Goal: Task Accomplishment & Management: Use online tool/utility

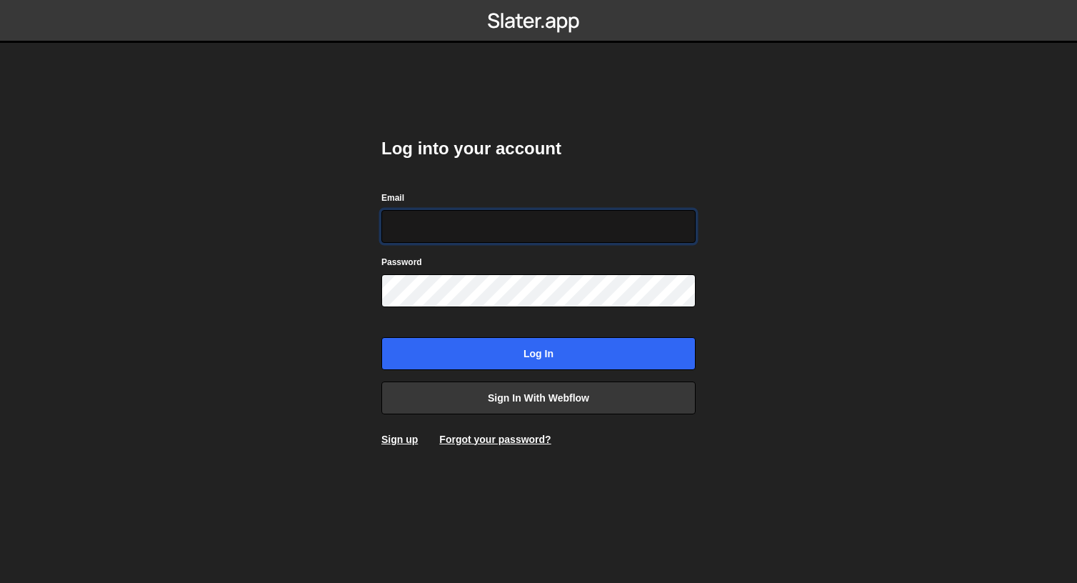
type input "[EMAIL_ADDRESS][DOMAIN_NAME]"
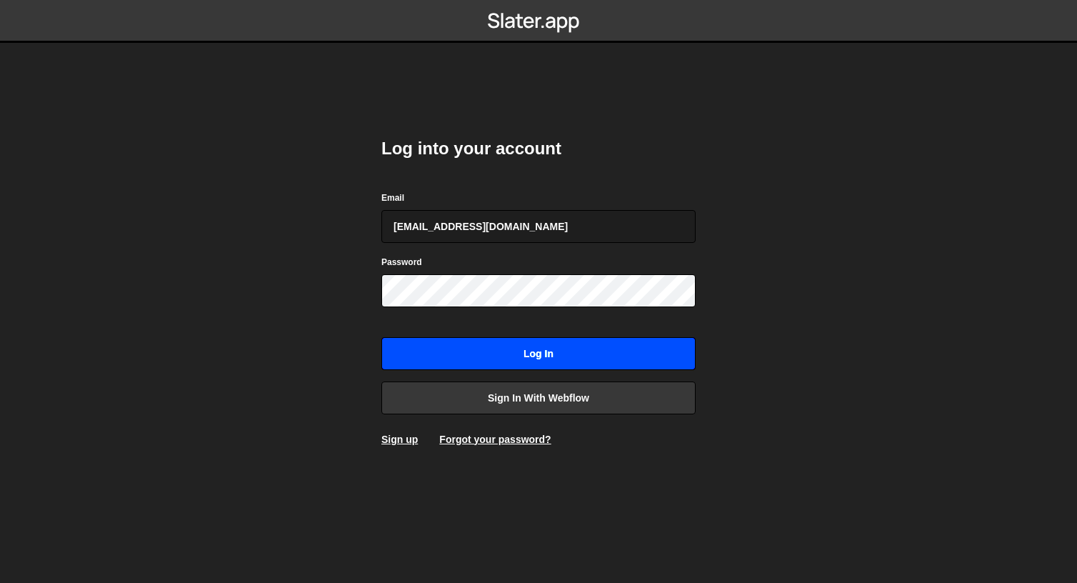
click at [483, 344] on input "Log in" at bounding box center [538, 353] width 314 height 33
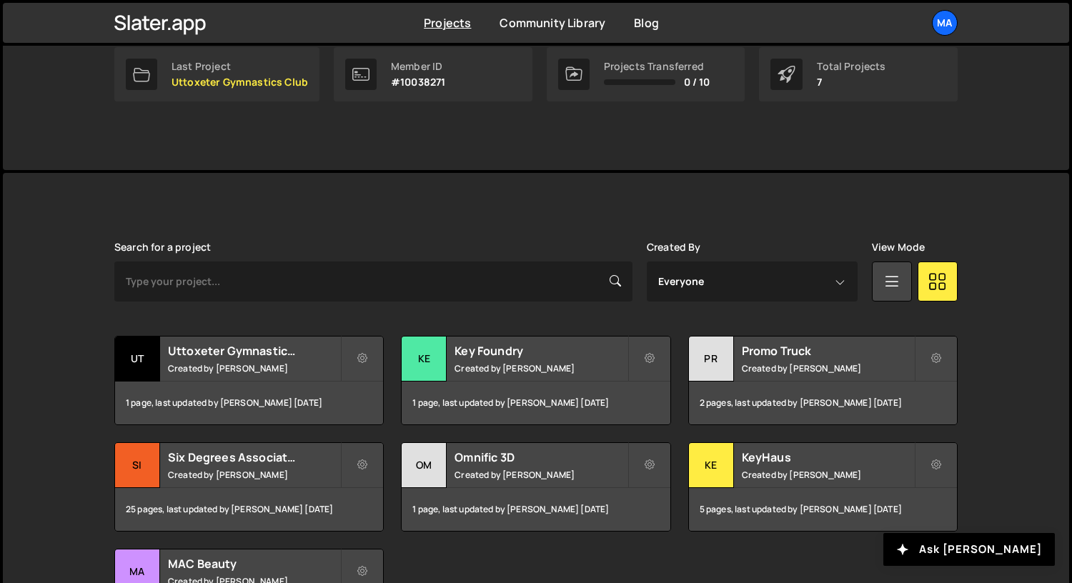
scroll to position [252, 0]
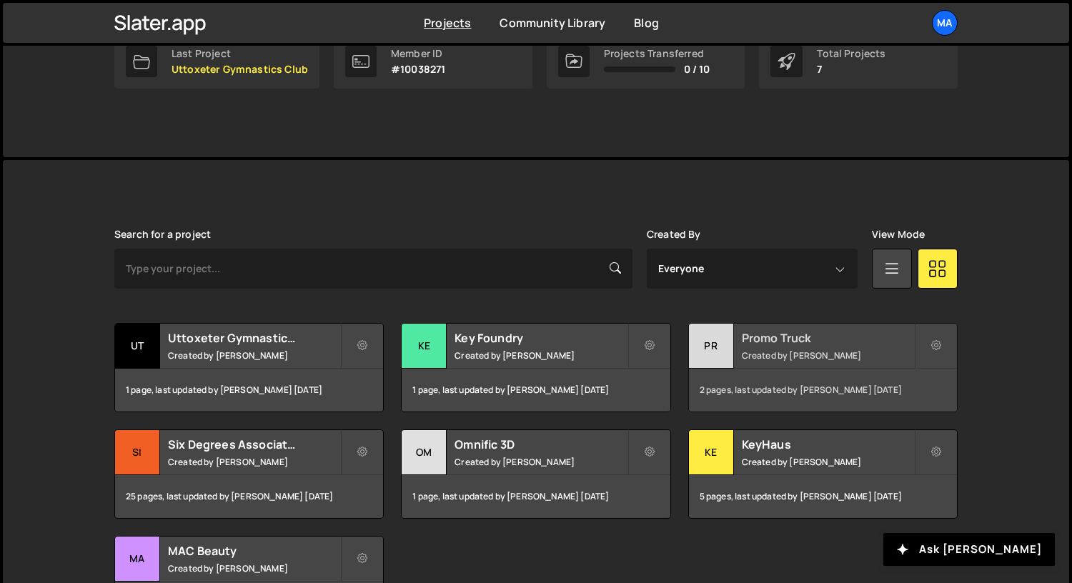
click at [724, 339] on div "Pr" at bounding box center [711, 346] width 45 height 45
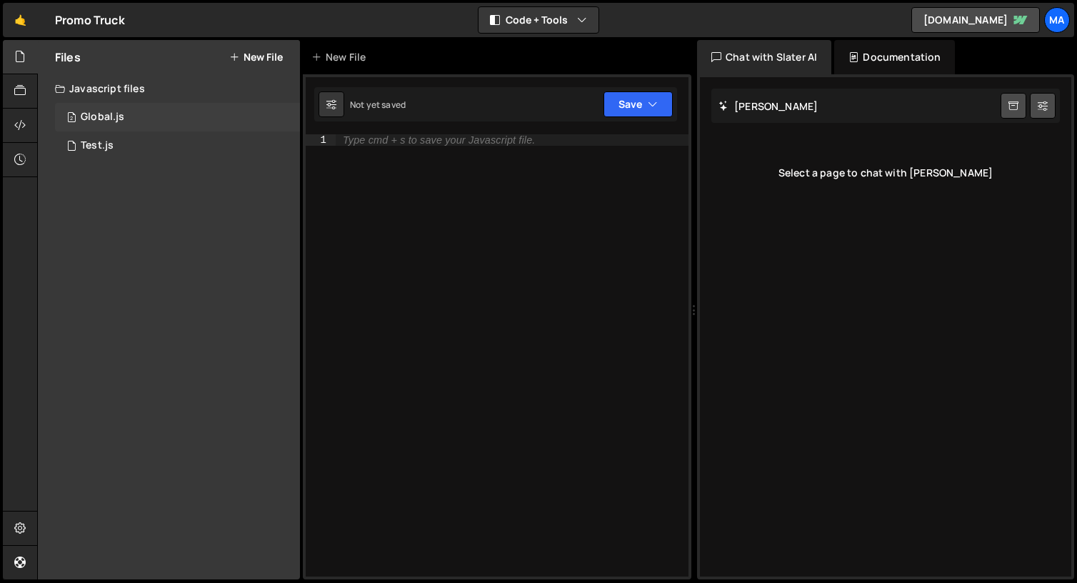
drag, startPoint x: 142, startPoint y: 123, endPoint x: 149, endPoint y: 121, distance: 7.3
click at [142, 123] on div "2 Global.js 0" at bounding box center [177, 117] width 245 height 29
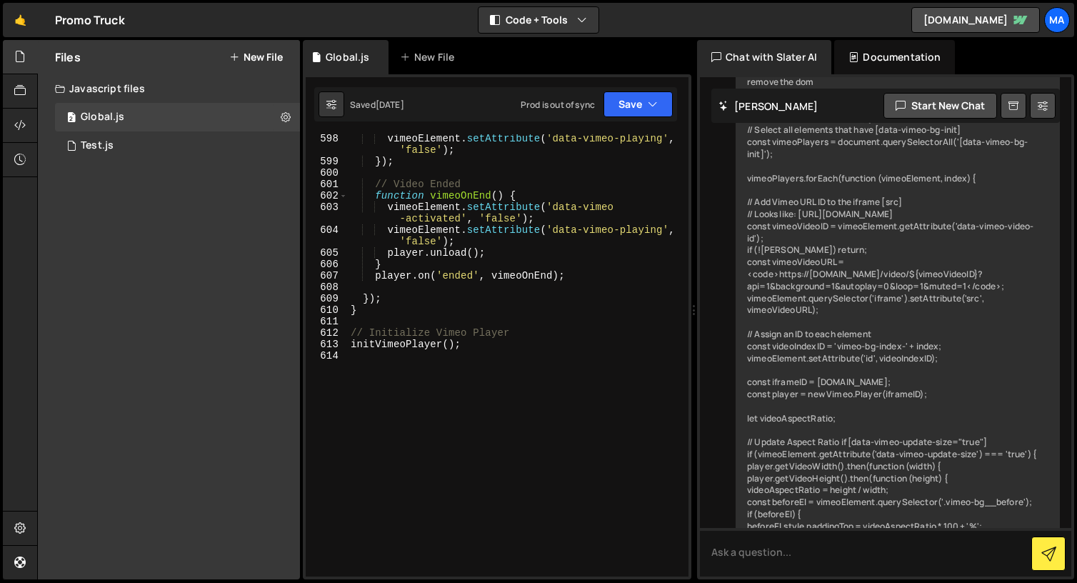
scroll to position [8288, 0]
drag, startPoint x: 496, startPoint y: 344, endPoint x: 507, endPoint y: 334, distance: 14.7
click at [496, 344] on div "vimeoElement . setAttribute ( 'data-vimeo-playing' , 'false' ) ; }) ; // Video …" at bounding box center [515, 371] width 335 height 476
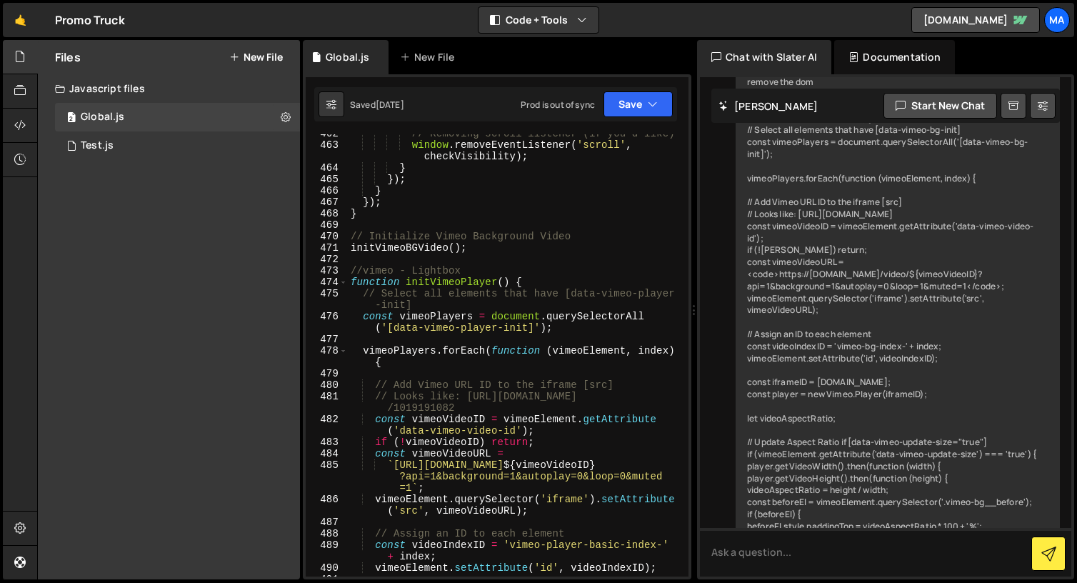
scroll to position [6281, 0]
click at [346, 238] on div "470" at bounding box center [327, 236] width 42 height 11
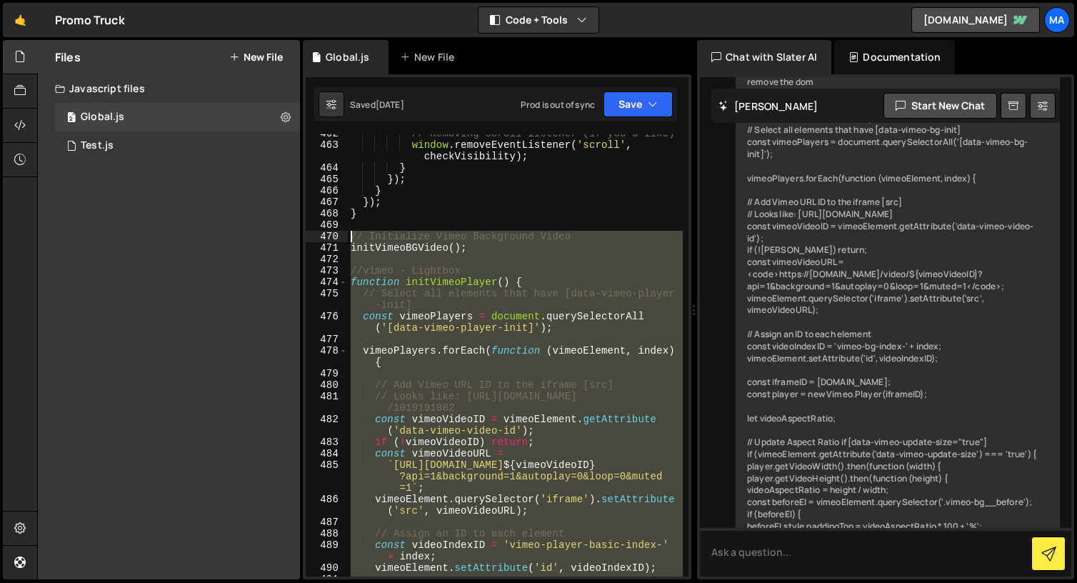
click at [351, 236] on div "// Removing scroll listener (if you’d like) window . removeEventListener ( 'scr…" at bounding box center [515, 360] width 335 height 465
paste textarea "}"
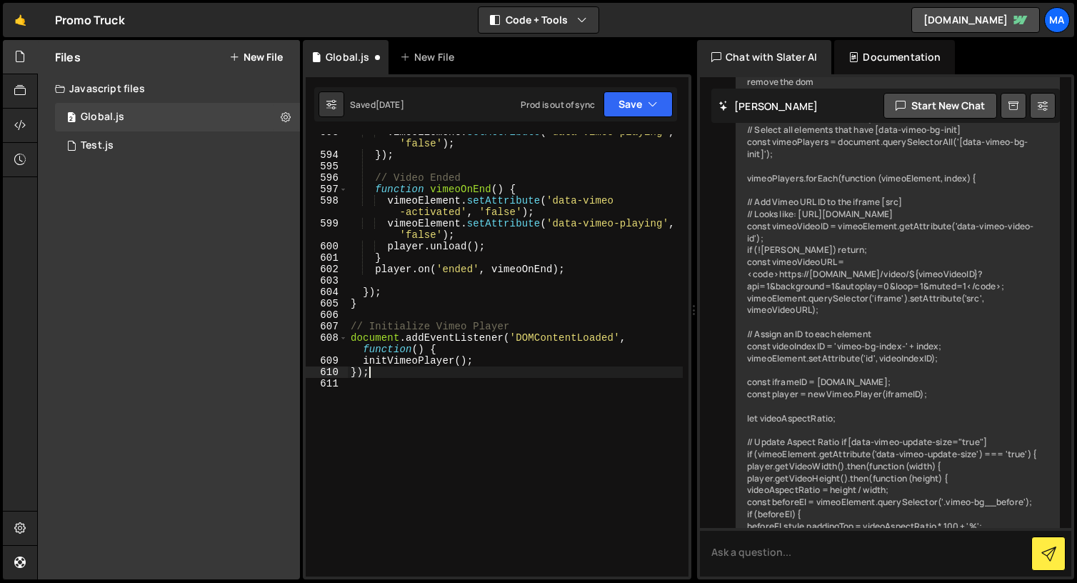
scroll to position [8254, 0]
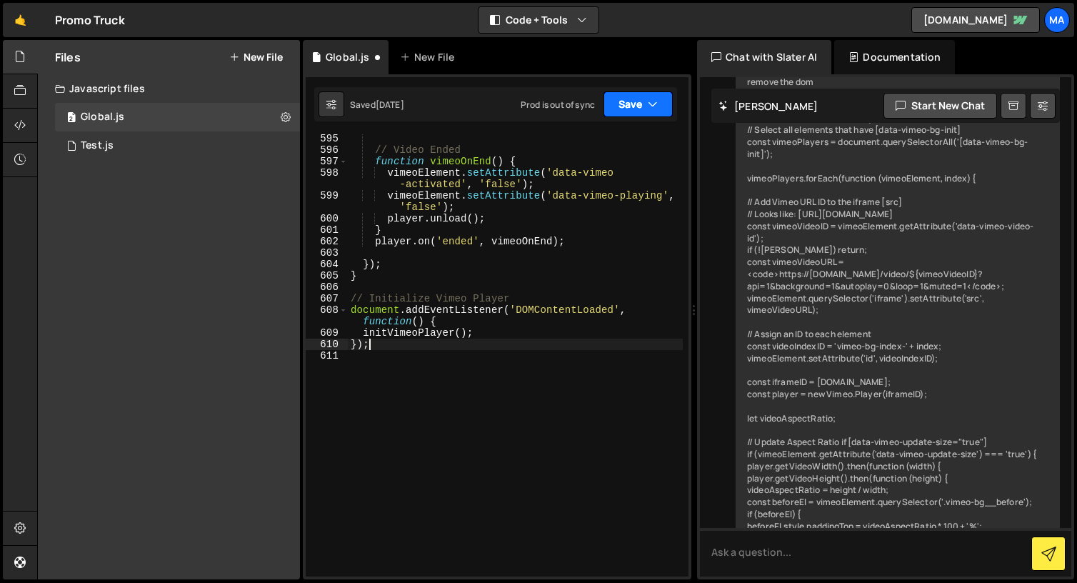
click at [629, 106] on button "Save" at bounding box center [638, 104] width 69 height 26
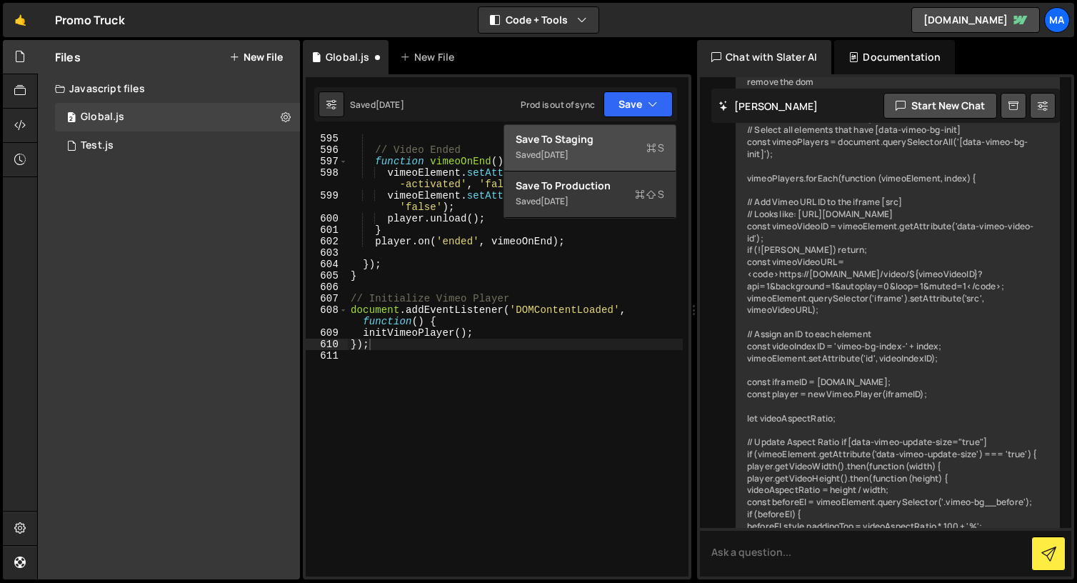
click at [598, 145] on div "Save to Staging S" at bounding box center [590, 139] width 149 height 14
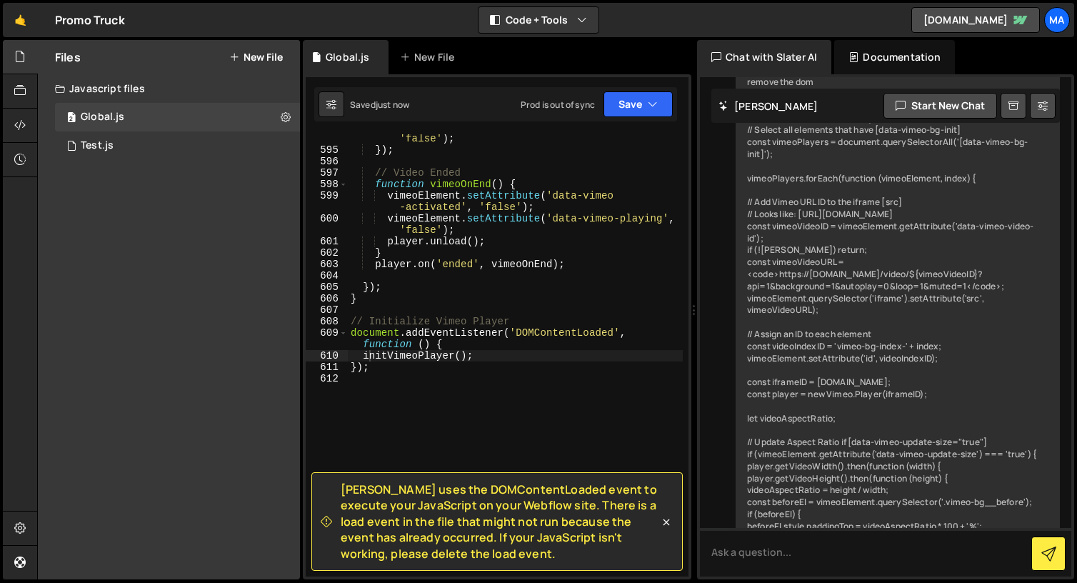
type textarea "document.addEventListener('DOMContentLoaded', function () {"
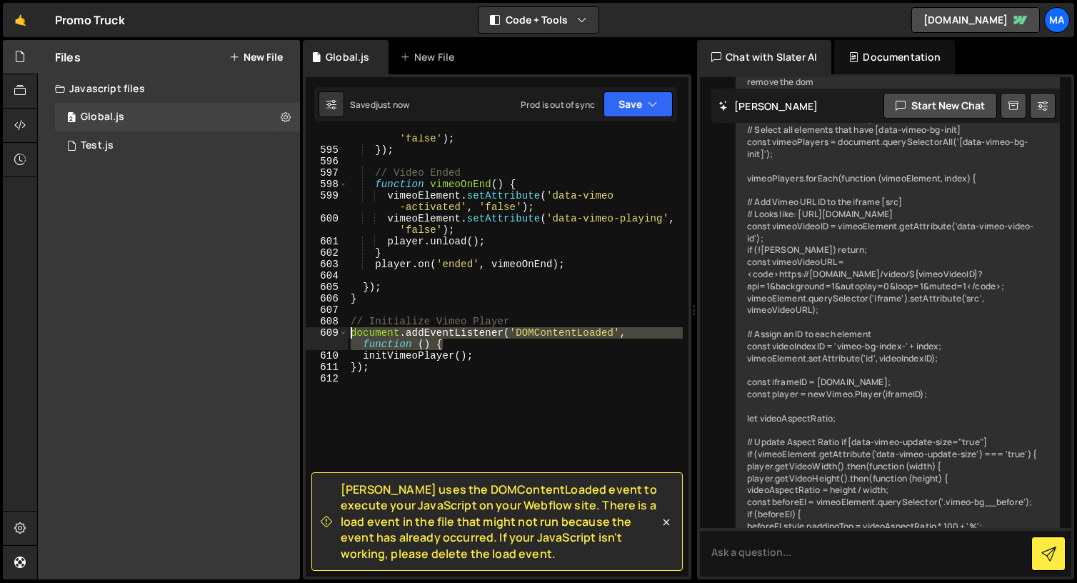
drag, startPoint x: 465, startPoint y: 341, endPoint x: 338, endPoint y: 335, distance: 127.3
click at [338, 335] on div "document.addEventListener('DOMContentLoaded', function () { 594 595 596 597 598…" at bounding box center [497, 355] width 383 height 442
click at [369, 393] on div "vimeoElement . setAttribute ( 'data-vimeo-playing' , 'false' ) ; }) ; // Video …" at bounding box center [515, 359] width 335 height 476
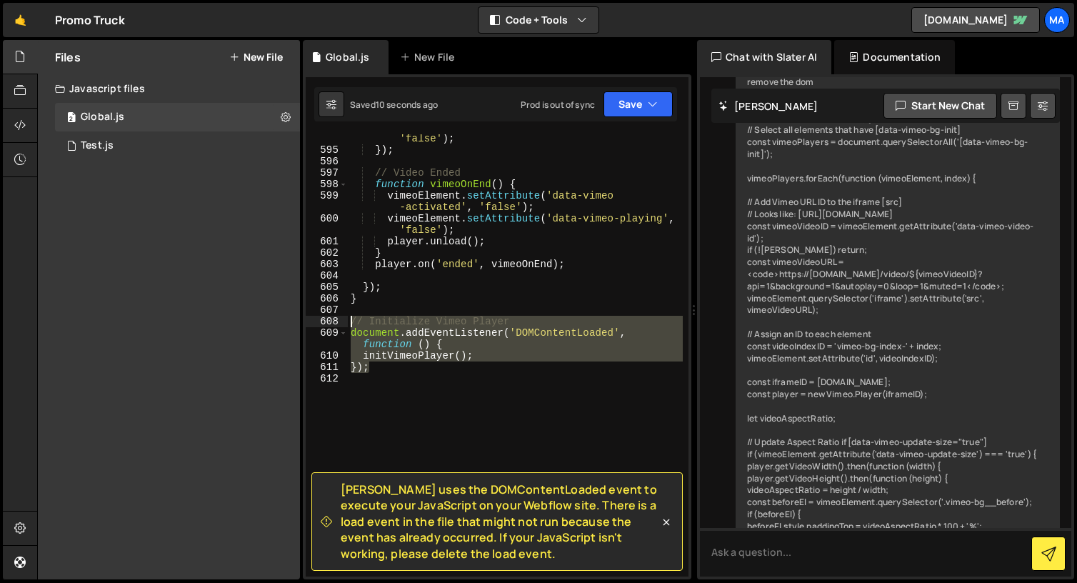
drag, startPoint x: 384, startPoint y: 368, endPoint x: 347, endPoint y: 326, distance: 56.2
click at [347, 326] on div "594 595 596 597 598 599 600 601 602 603 604 605 606 607 608 609 610 611 612 vim…" at bounding box center [497, 355] width 383 height 442
type textarea "// Initialize Vimeo Player document.addEventListener('DOMContentLoaded', functi…"
click at [641, 330] on button "Debug" at bounding box center [644, 330] width 61 height 21
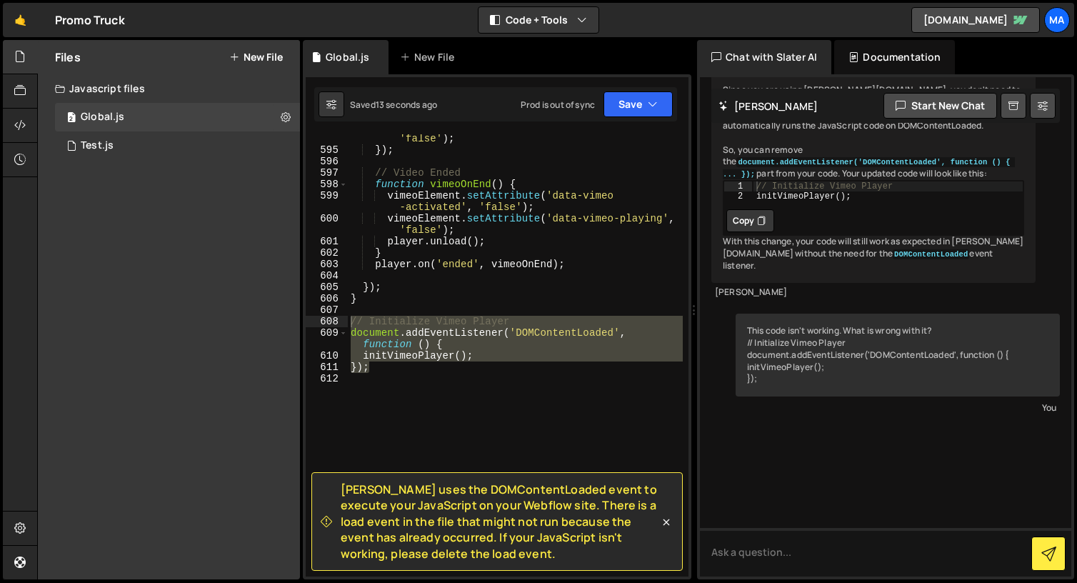
scroll to position [15048, 0]
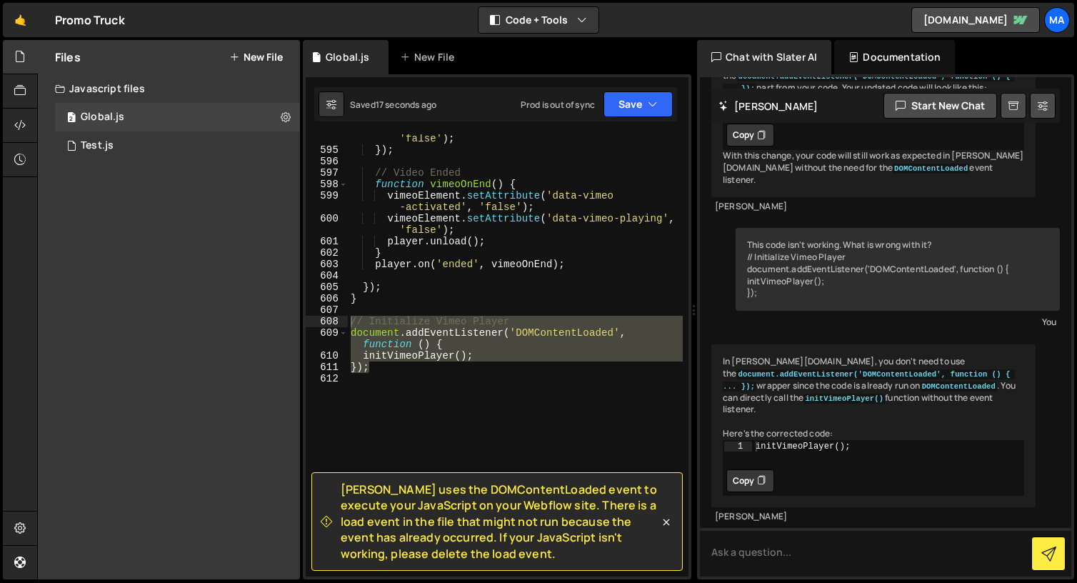
type textarea "initVimeoPlayer();"
drag, startPoint x: 850, startPoint y: 447, endPoint x: 741, endPoint y: 445, distance: 109.3
click at [741, 445] on div "initVimeoPlayer(); 1 initVimeoPlayer ( ) ; הההההההההההההההההההההההההההההההההההה…" at bounding box center [874, 454] width 300 height 26
drag, startPoint x: 745, startPoint y: 477, endPoint x: 526, endPoint y: 405, distance: 230.2
click at [745, 477] on button "Copy" at bounding box center [750, 480] width 48 height 23
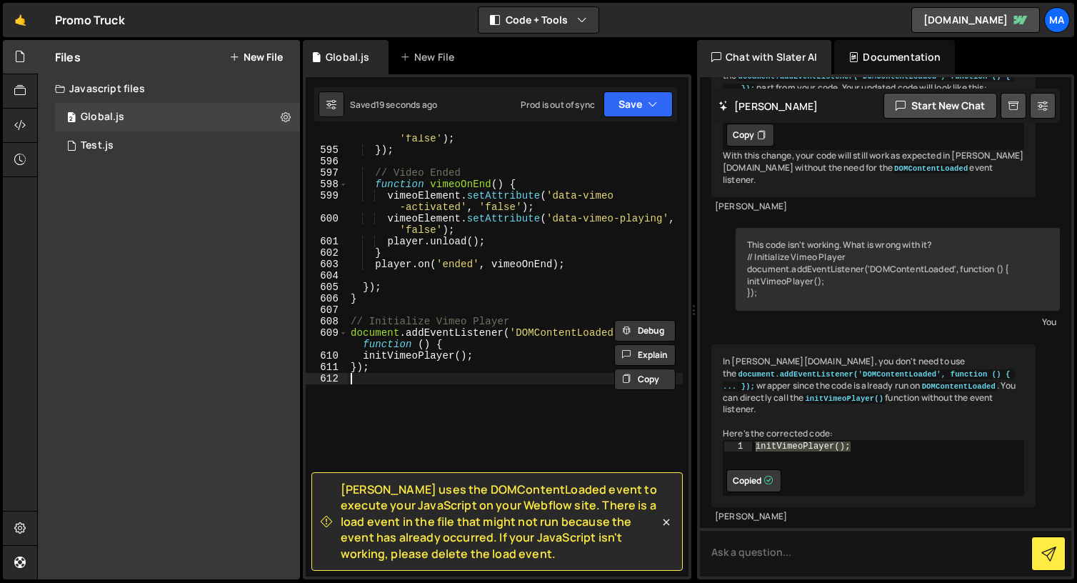
drag, startPoint x: 424, startPoint y: 380, endPoint x: 415, endPoint y: 376, distance: 9.6
click at [424, 380] on div "vimeoElement . setAttribute ( 'data-vimeo-playing' , 'false' ) ; }) ; // Video …" at bounding box center [515, 359] width 335 height 476
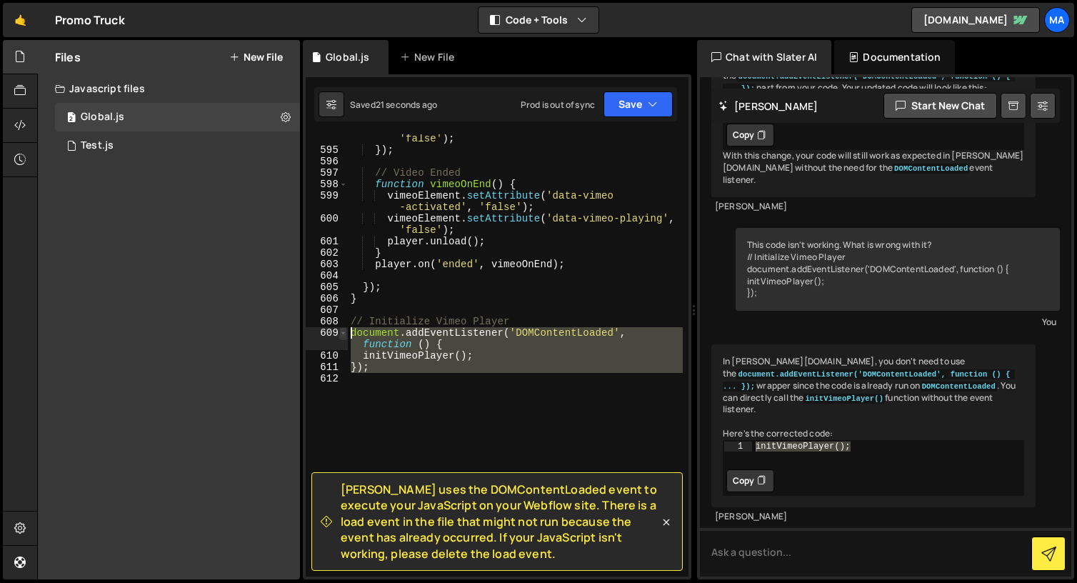
drag, startPoint x: 381, startPoint y: 367, endPoint x: 341, endPoint y: 335, distance: 51.9
click at [341, 335] on div "594 595 596 597 598 599 600 601 602 603 604 605 606 607 608 609 610 611 612 vim…" at bounding box center [497, 355] width 383 height 442
paste textarea
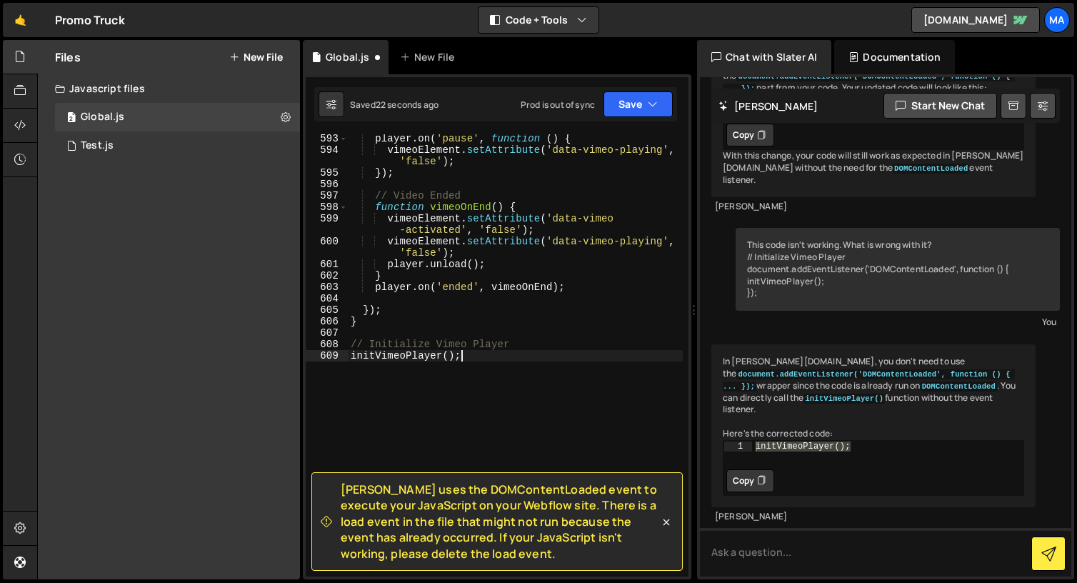
scroll to position [8231, 0]
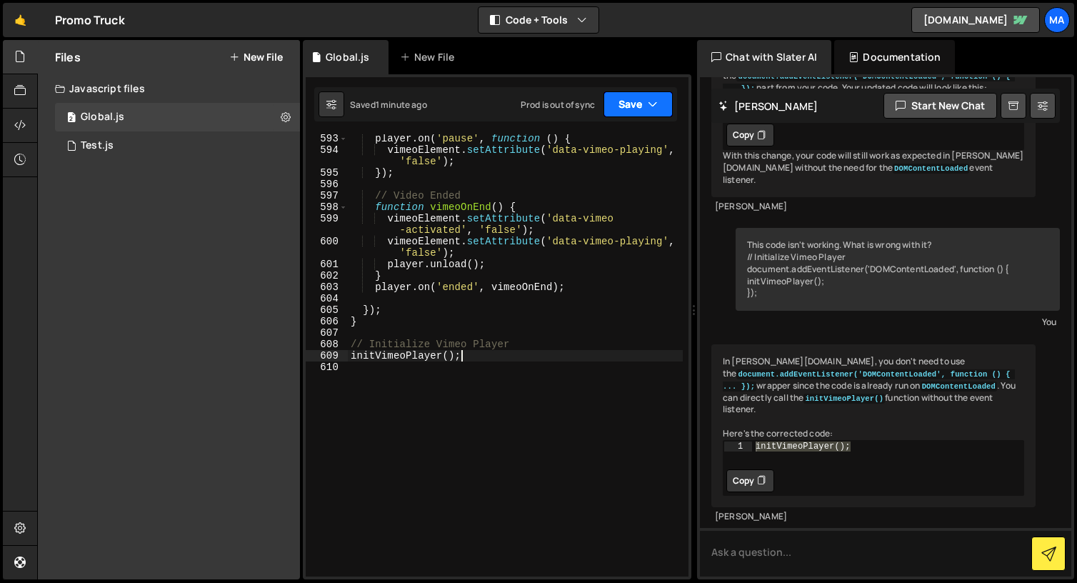
click at [649, 105] on icon "button" at bounding box center [653, 104] width 10 height 14
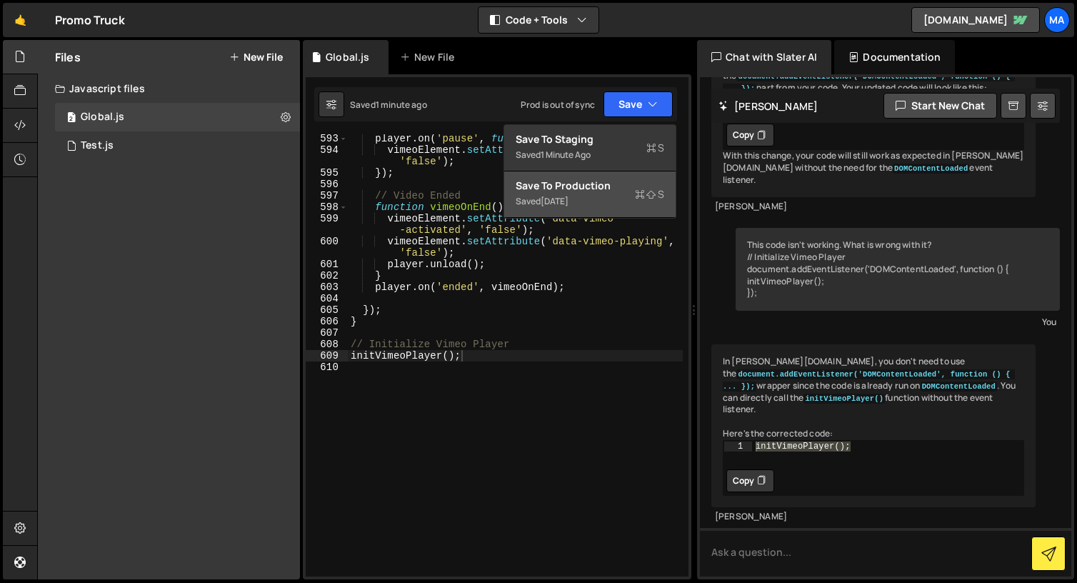
click at [608, 190] on div "Save to Production S" at bounding box center [590, 186] width 149 height 14
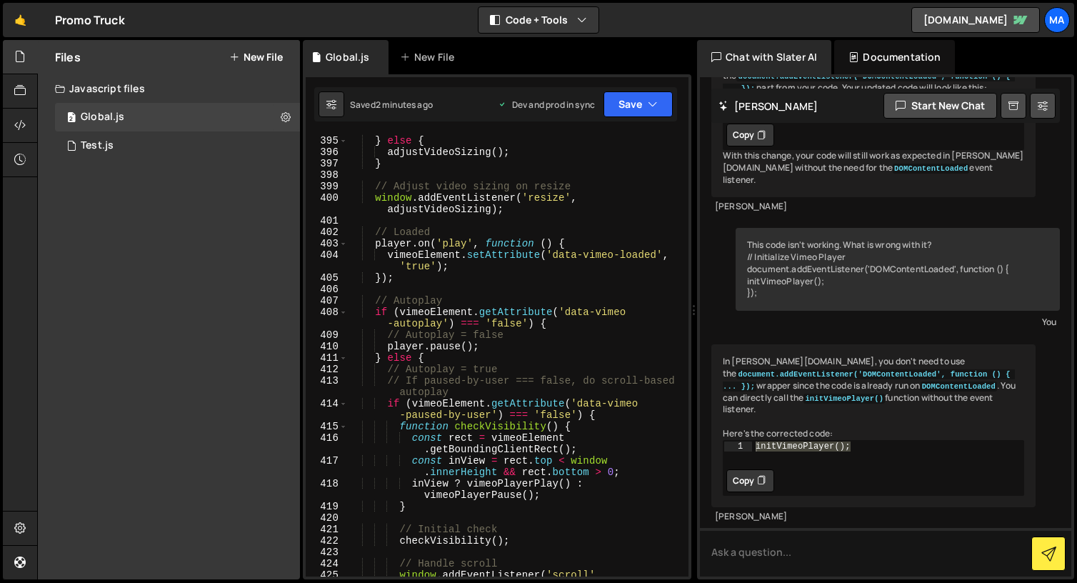
scroll to position [5303, 0]
type textarea "vimeoElement.setAttribute('data-vimeo-loaded', 'true');"
click at [432, 261] on div "}) ; } else { adjustVideoSizing ( ) ; } // Adjust video sizing on resize window…" at bounding box center [515, 362] width 335 height 476
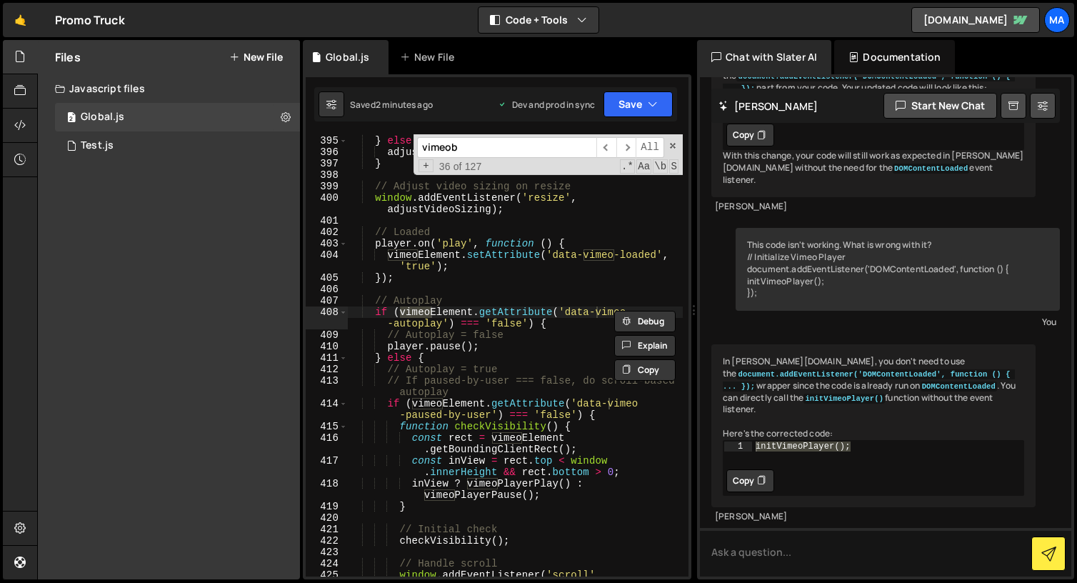
scroll to position [4191, 0]
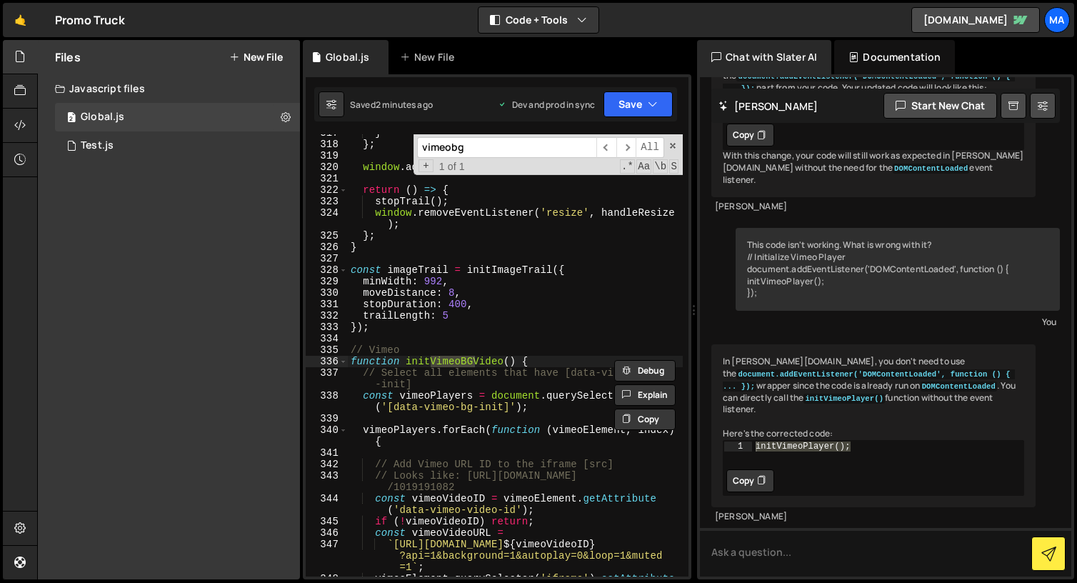
type input "vimeobg"
type textarea "// Vimeo"
click at [351, 350] on div "} } ; window . addEventListener ( 'resize' , handleResize ) ; return ( ) => { s…" at bounding box center [515, 365] width 335 height 476
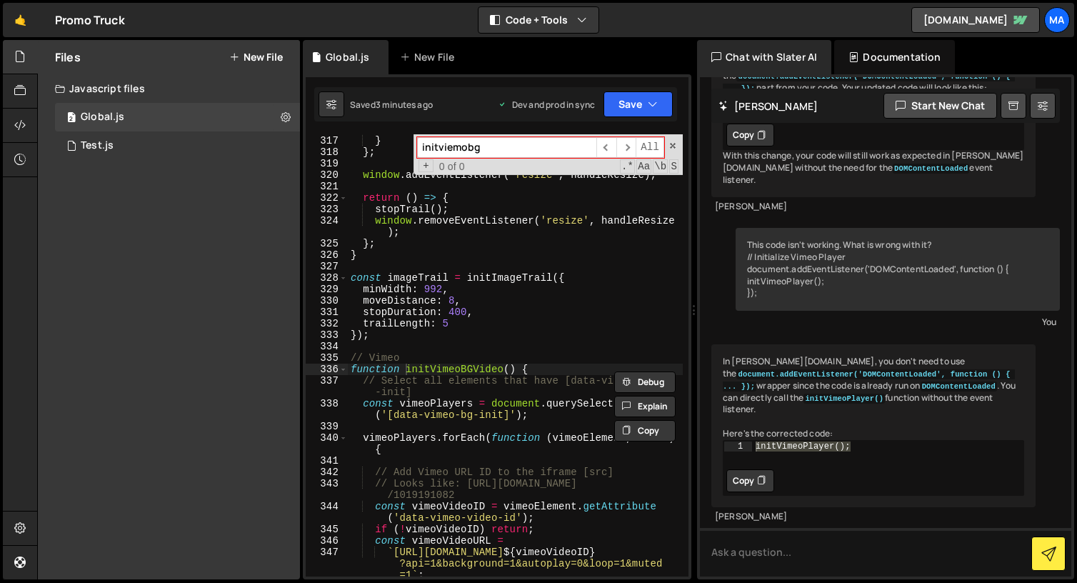
scroll to position [4184, 0]
paste input "initVimeoBGVideo();"
click at [424, 144] on input "initVimeoBGVideo();" at bounding box center [506, 147] width 179 height 21
type input "initVimeoBGVideo();"
click at [626, 144] on span "​" at bounding box center [626, 147] width 20 height 21
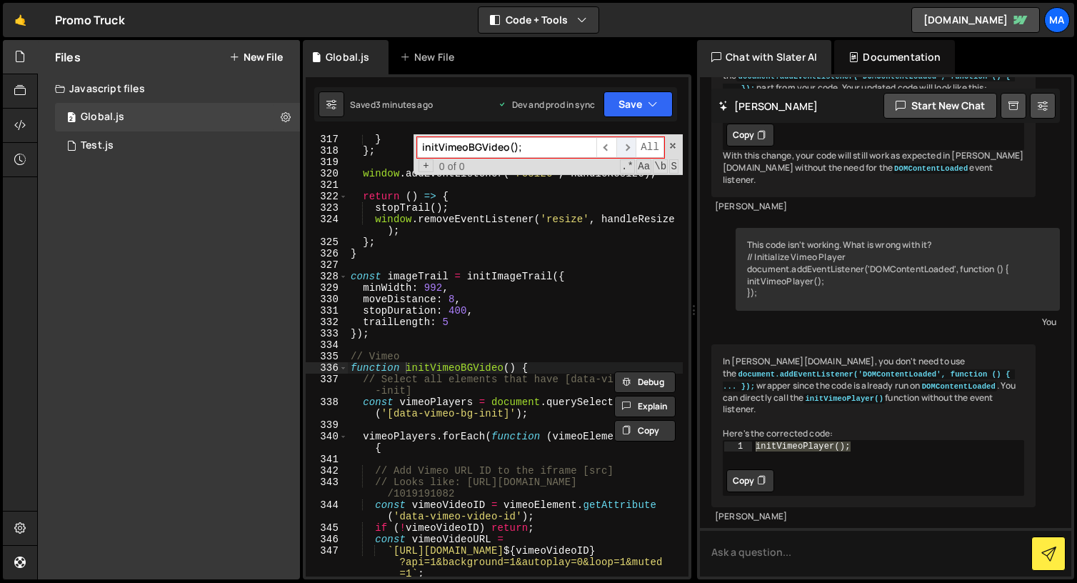
click at [626, 144] on span "​" at bounding box center [626, 147] width 20 height 21
click at [530, 301] on div "} } ; window . addEventListener ( 'resize' , handleResize ) ; return ( ) => { s…" at bounding box center [515, 372] width 335 height 476
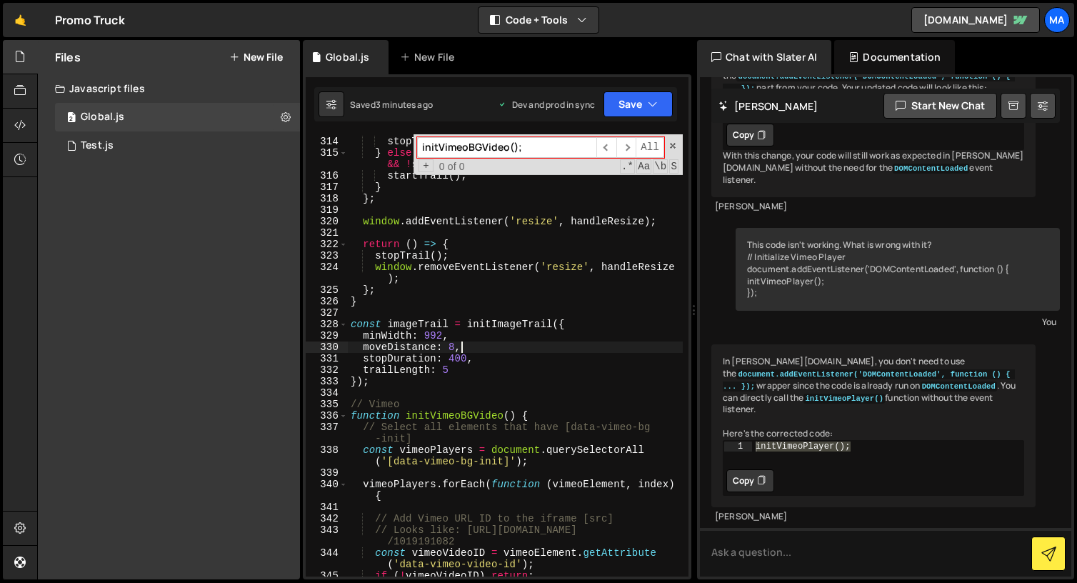
scroll to position [4144, 0]
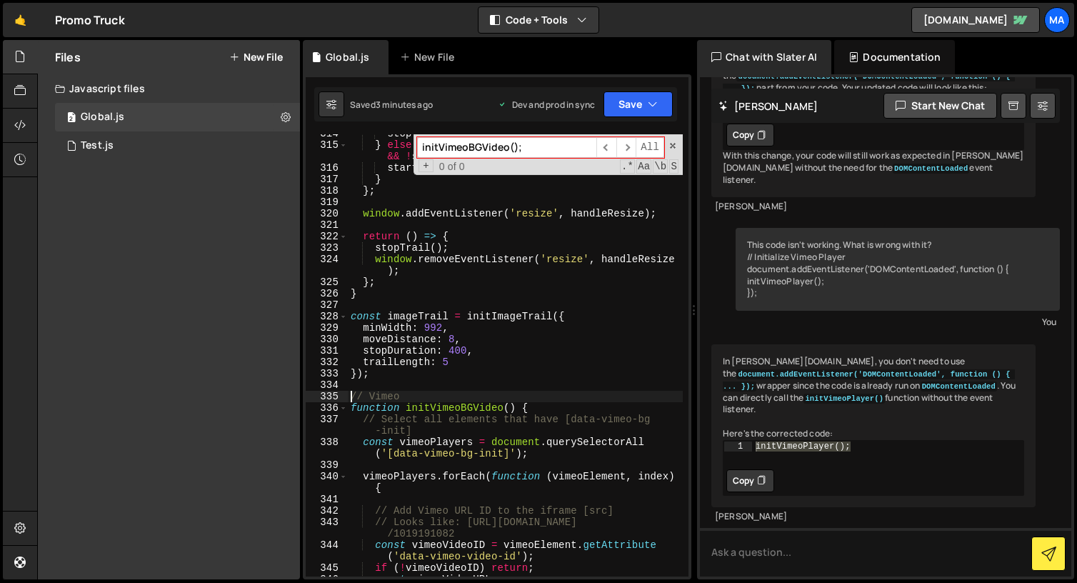
click at [352, 397] on div "stopTrail ( ) ; } else if ( window . innerWidth >= options . minWidth && ! stat…" at bounding box center [515, 360] width 335 height 465
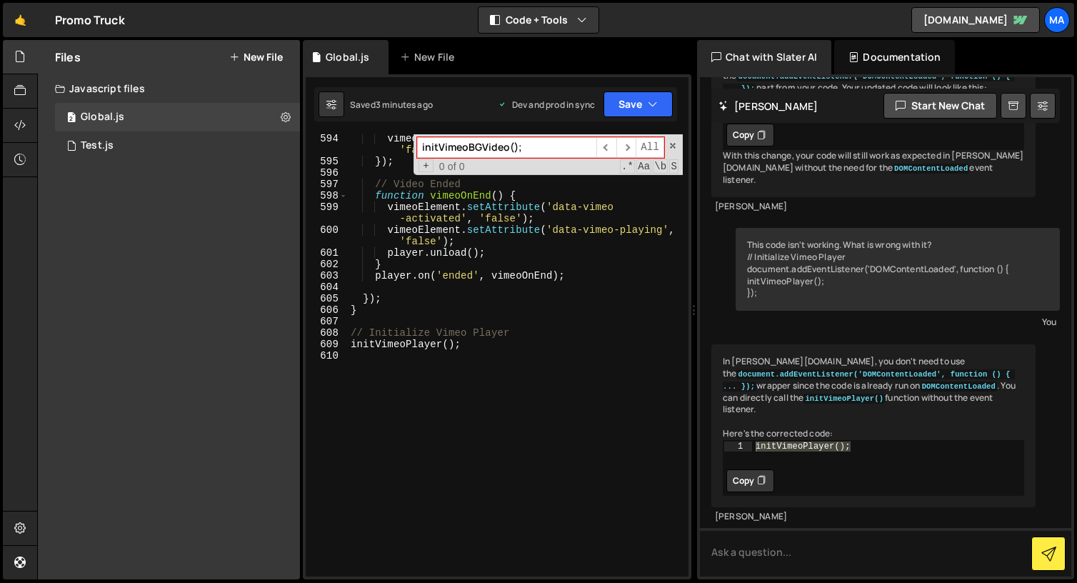
scroll to position [8243, 0]
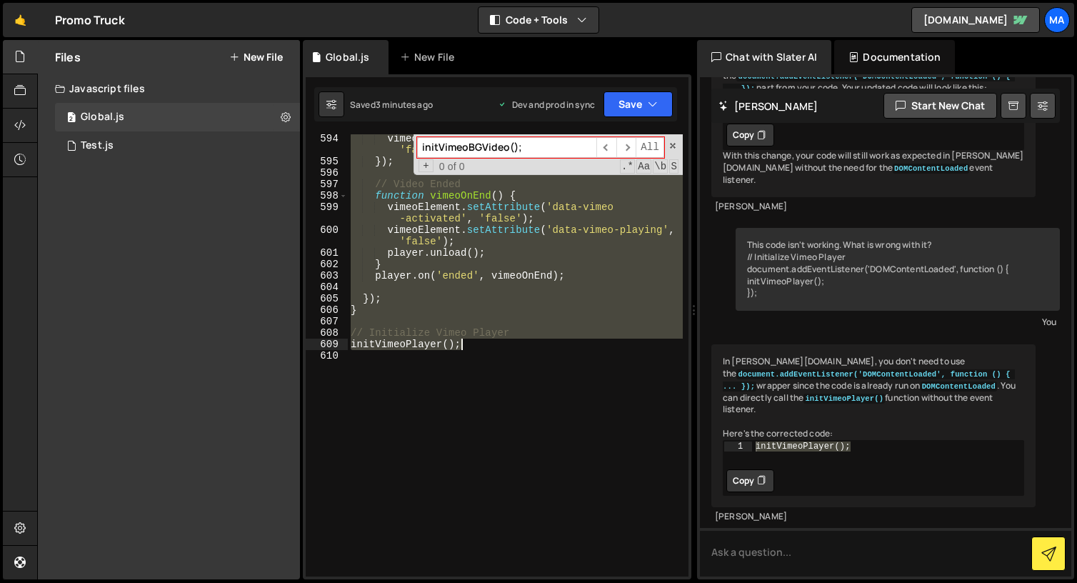
click at [468, 344] on div "vimeoElement . setAttribute ( 'data-vimeo-playing' , 'false' ) ; }) ; // Video …" at bounding box center [515, 371] width 335 height 476
paste textarea "initVimeoBGVideo"
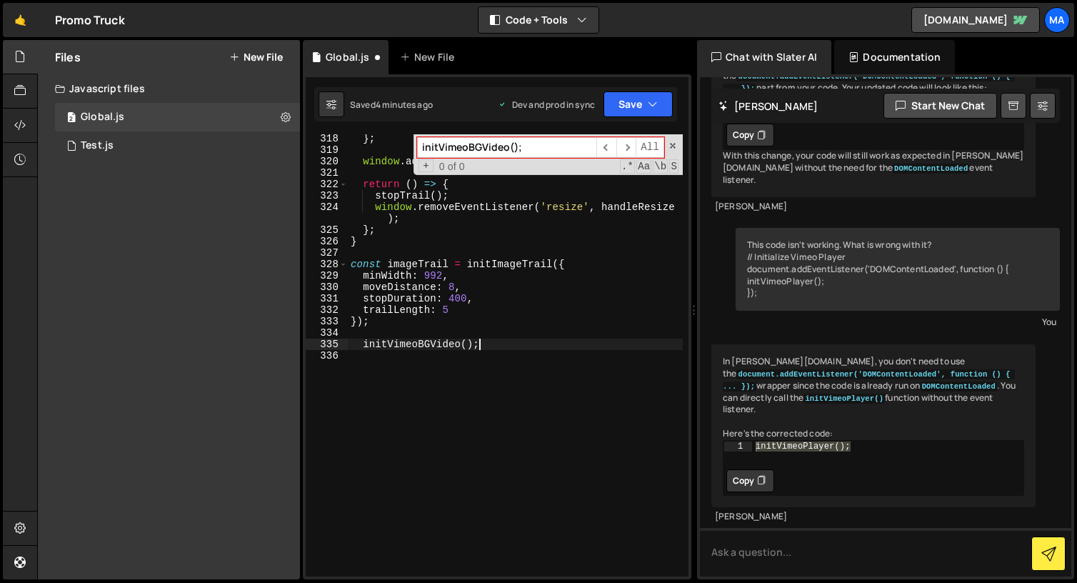
type textarea "// Initialize Vimeo Player initVimeoPlayer();"
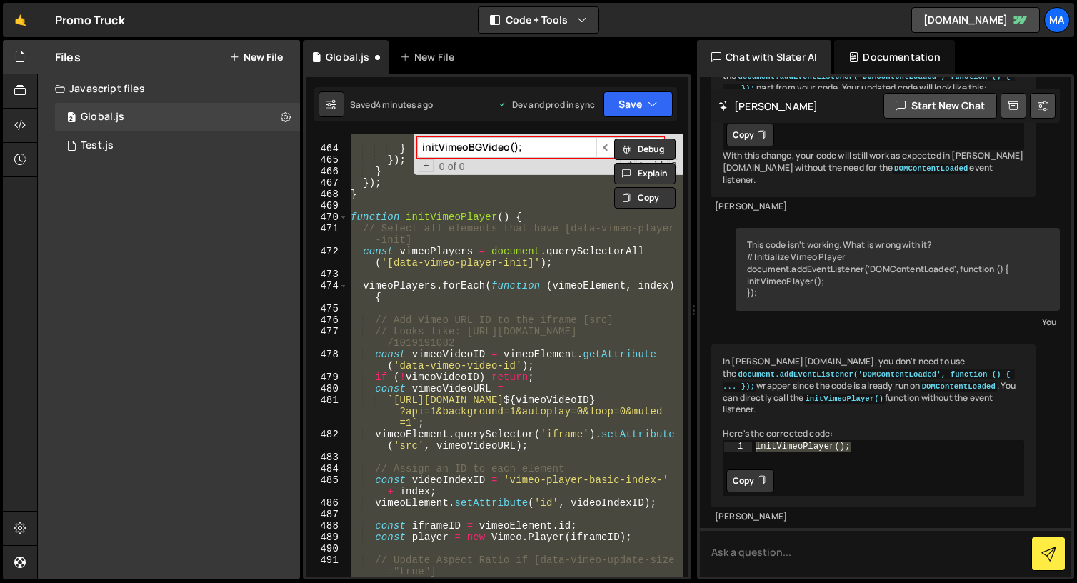
scroll to position [6300, 0]
click at [441, 309] on div "window . removeEventListener ( 'scroll' , checkVisibility ) ; } }) ; } }) ; } f…" at bounding box center [515, 355] width 335 height 442
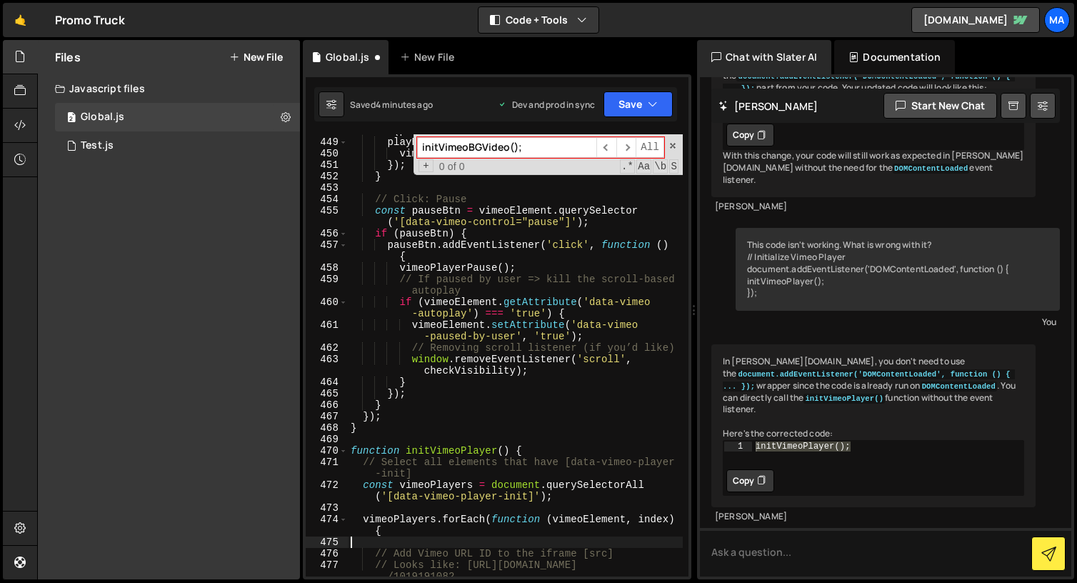
scroll to position [6067, 0]
click at [355, 427] on div "if ( playBtn ) { playBtn . addEventListener ( 'click' , function ( ) { vimeoPla…" at bounding box center [515, 363] width 335 height 476
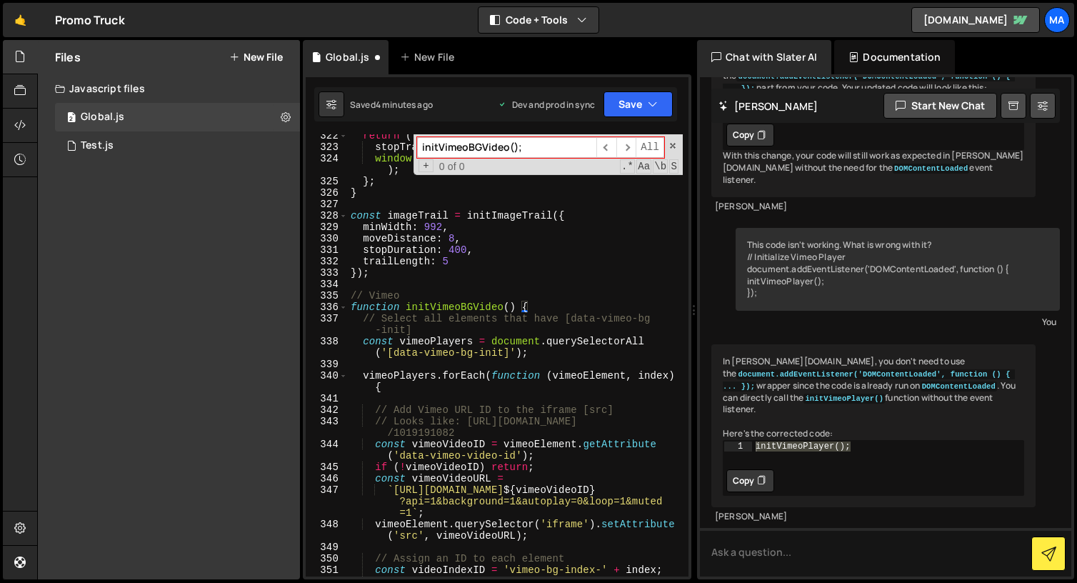
scroll to position [4230, 0]
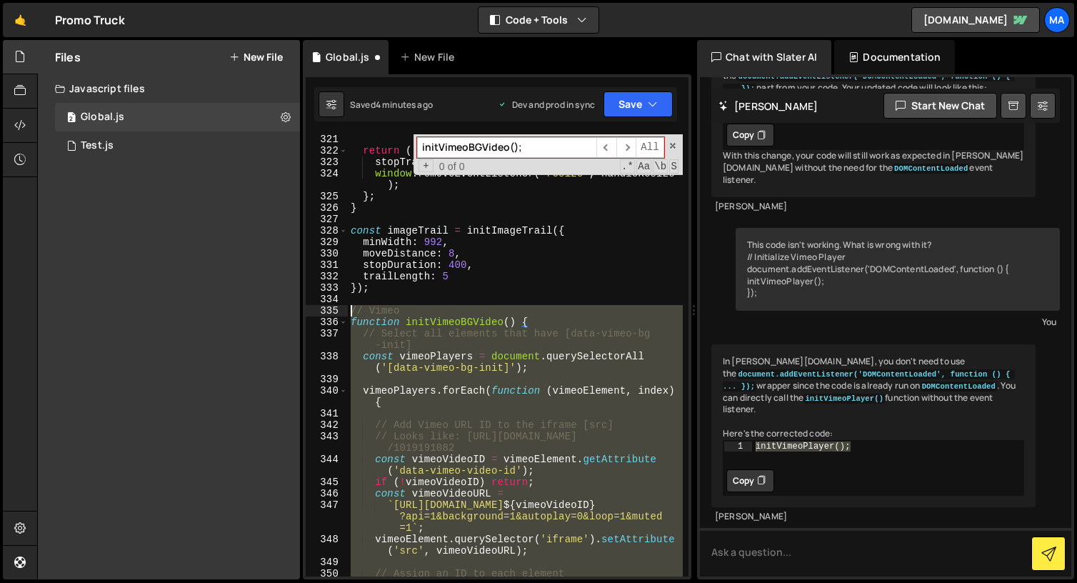
click at [352, 312] on div "return ( ) => { stopTrail ( ) ; window . removeEventListener ( 'resize' , handl…" at bounding box center [515, 366] width 335 height 465
paste textarea "});"
type textarea "});"
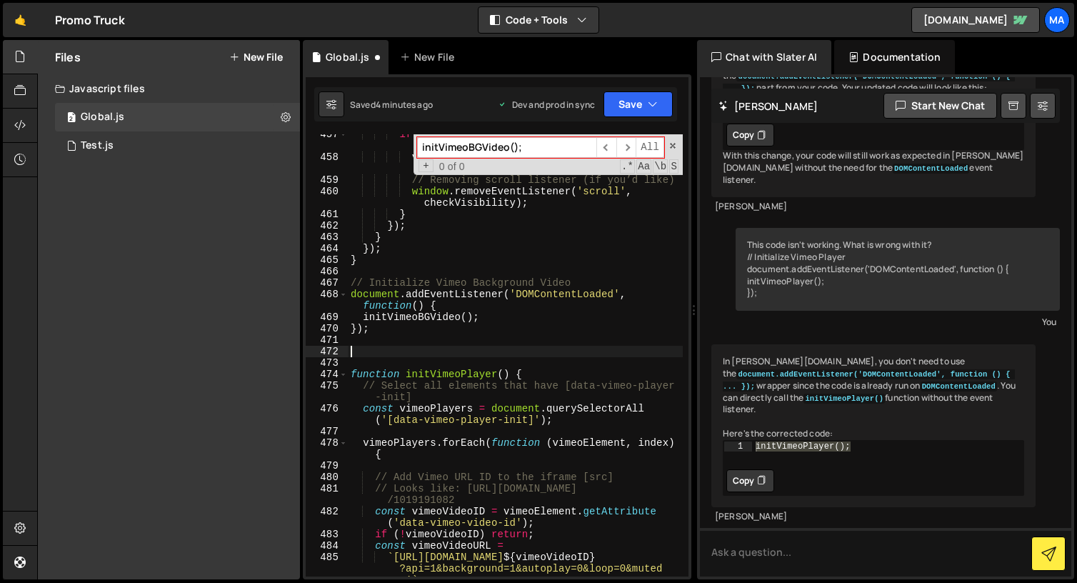
scroll to position [6200, 0]
click at [358, 359] on div "if ( vimeoElement . getAttribute ( 'data-vimeo -autoplay' ) === 'true' ) { vime…" at bounding box center [515, 378] width 335 height 499
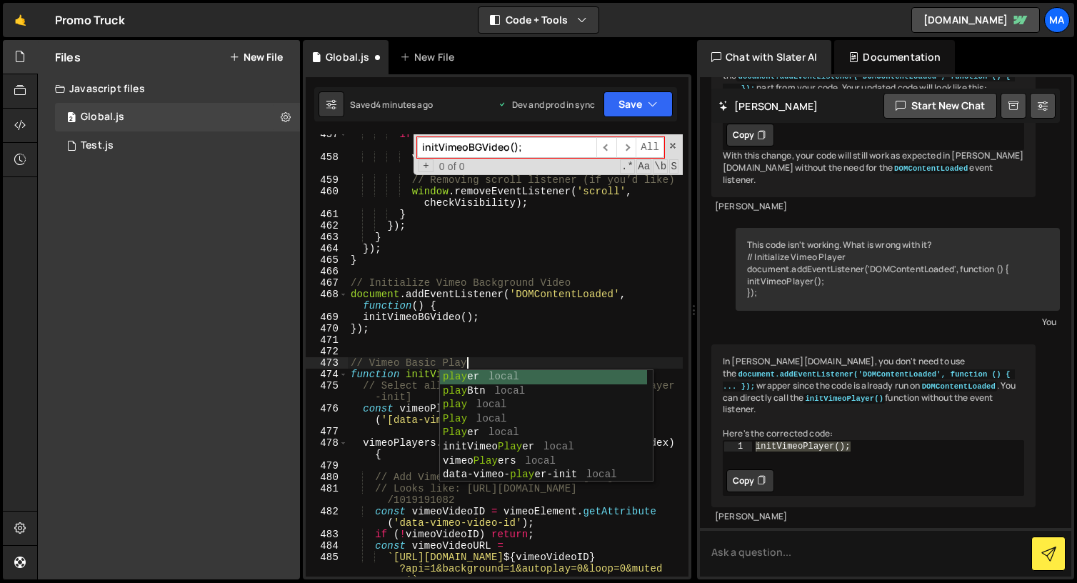
scroll to position [0, 8]
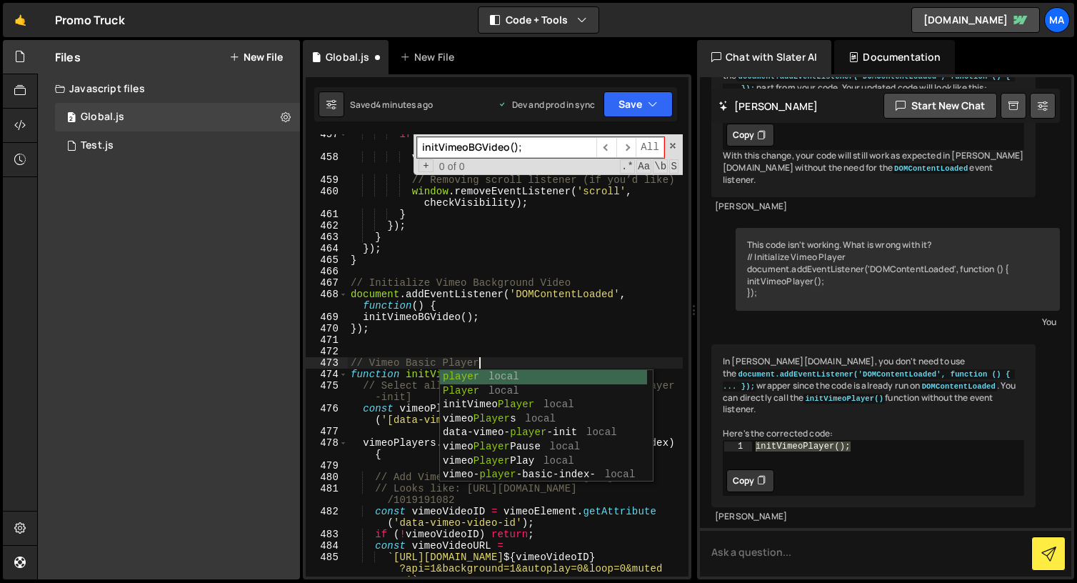
click at [396, 331] on div "if ( vimeoElement . getAttribute ( 'data-vimeo -autoplay' ) === 'true' ) { vime…" at bounding box center [515, 378] width 335 height 499
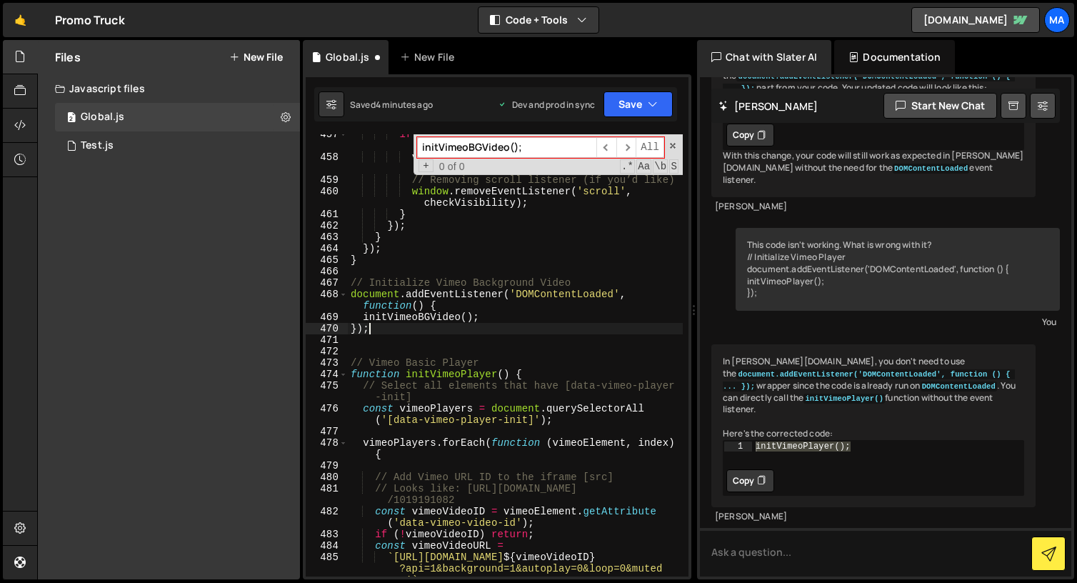
scroll to position [0, 1]
click at [502, 359] on div "if ( vimeoElement . getAttribute ( 'data-vimeo -autoplay' ) === 'true' ) { vime…" at bounding box center [515, 378] width 335 height 499
type textarea "// Vimeo Basic Player"
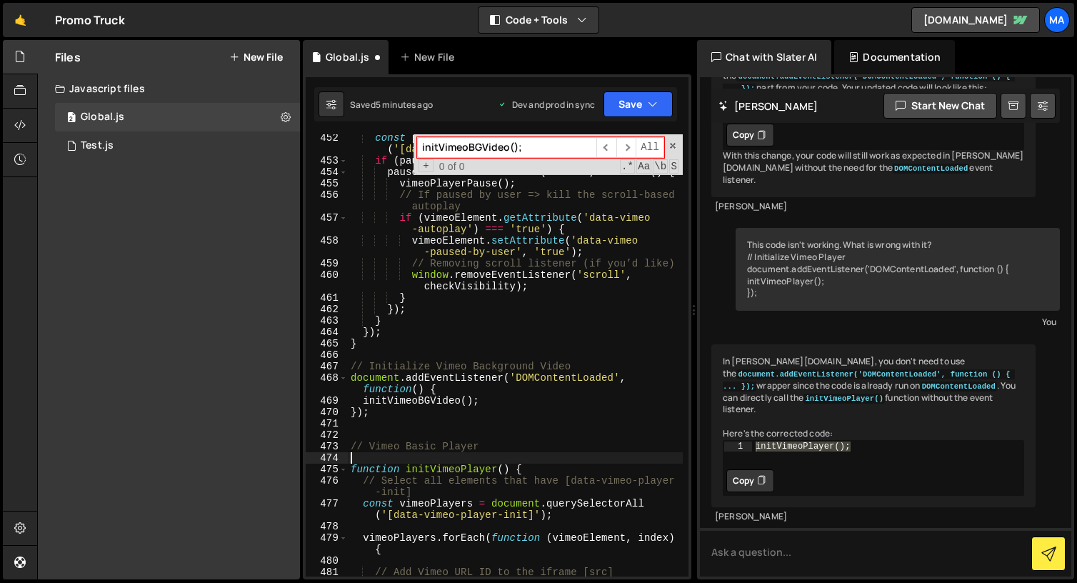
scroll to position [6100, 0]
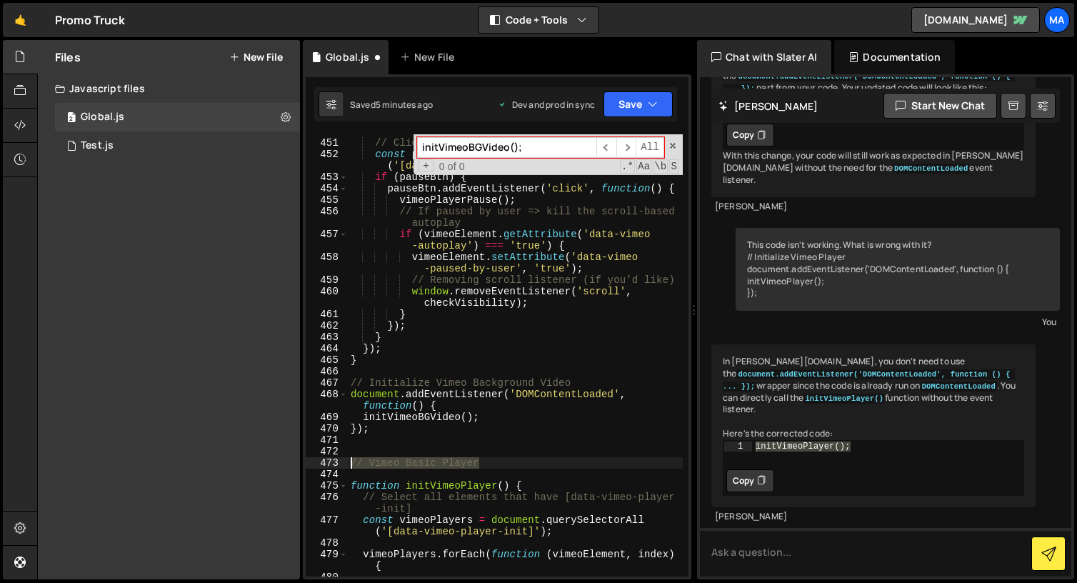
drag, startPoint x: 401, startPoint y: 468, endPoint x: 311, endPoint y: 461, distance: 91.0
click at [311, 461] on div "450 451 452 453 454 455 456 457 458 459 460 461 462 463 464 465 466 467 468 469…" at bounding box center [497, 355] width 383 height 442
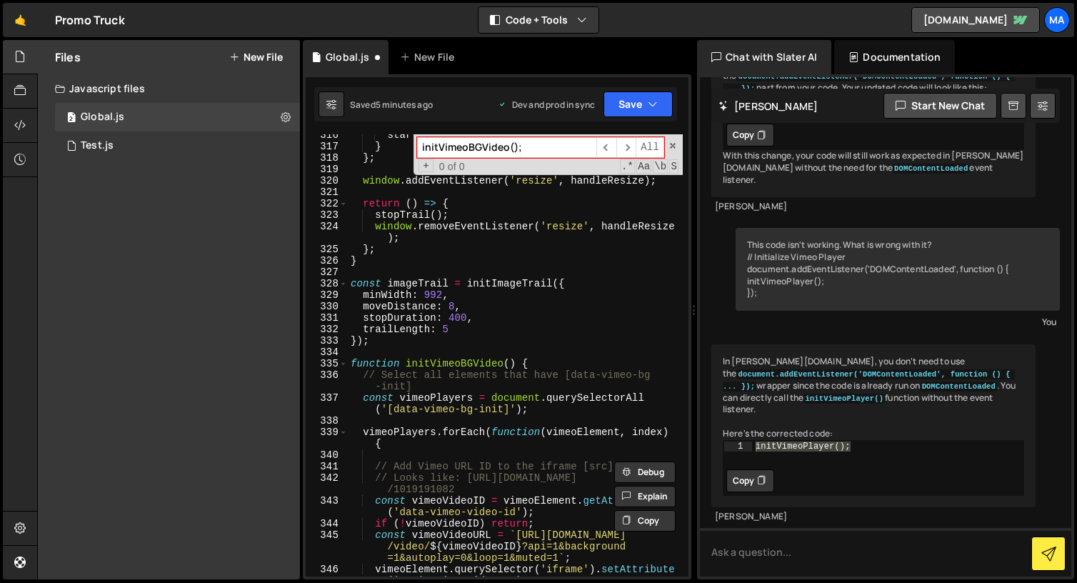
scroll to position [4177, 0]
click at [387, 341] on div "startTrail ( ) ; } } ; window . addEventListener ( 'resize' , handleResize ) ; …" at bounding box center [515, 367] width 335 height 476
type textarea "});"
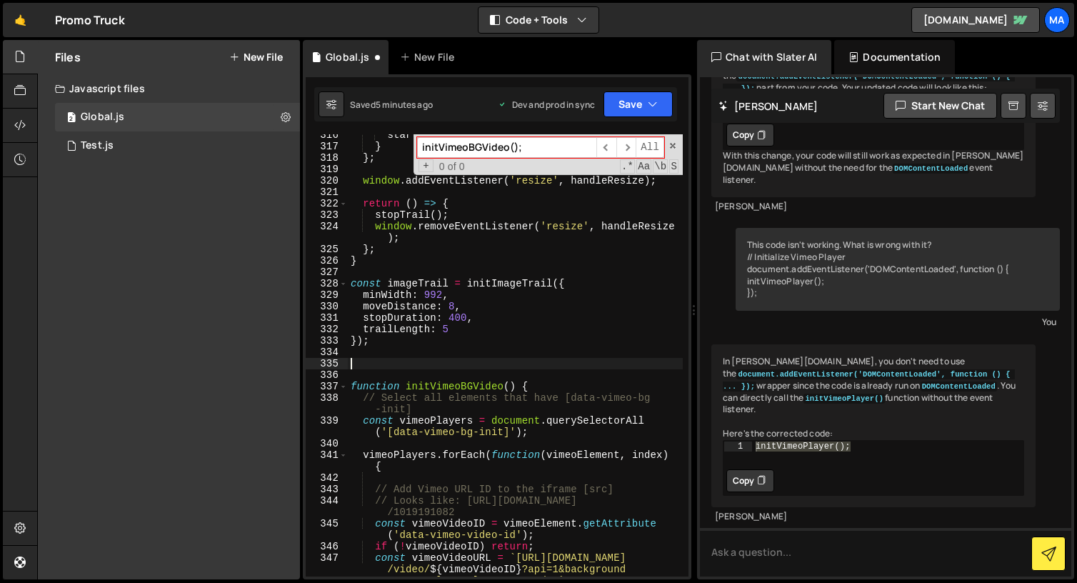
paste textarea "// Vimeo Basic Player"
click at [422, 360] on div "startTrail ( ) ; } } ; window . addEventListener ( 'resize' , handleResize ) ; …" at bounding box center [515, 373] width 335 height 488
click at [526, 336] on div "startTrail ( ) ; } } ; window . addEventListener ( 'resize' , handleResize ) ; …" at bounding box center [515, 373] width 335 height 488
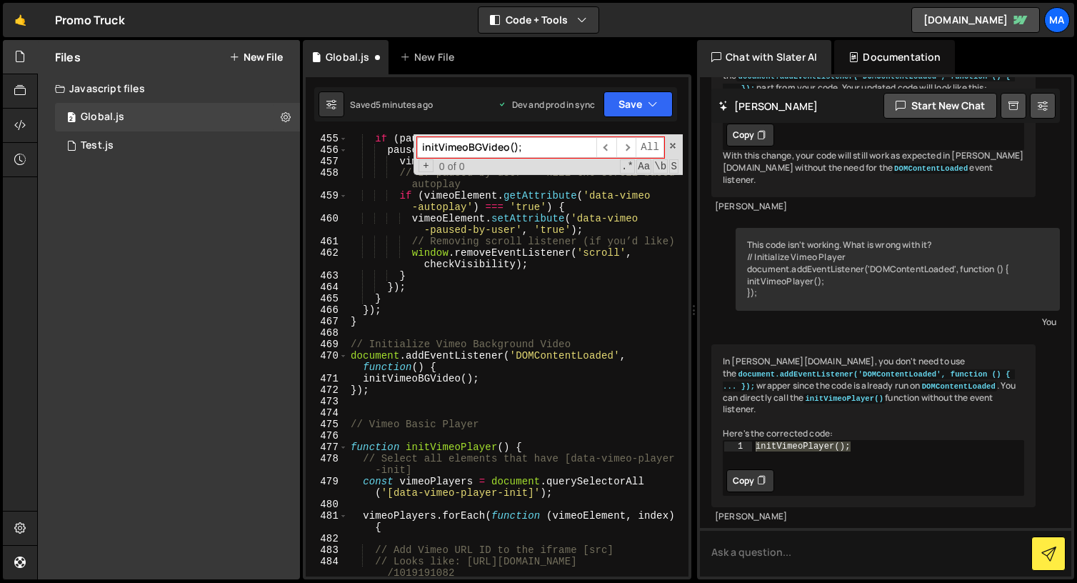
scroll to position [6162, 0]
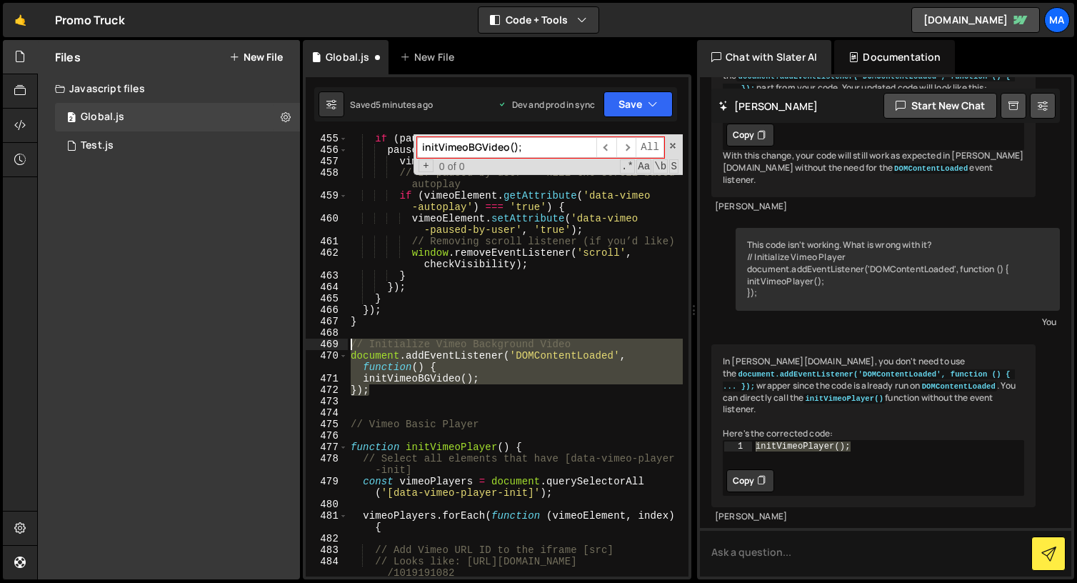
drag, startPoint x: 377, startPoint y: 389, endPoint x: 343, endPoint y: 343, distance: 57.1
click at [343, 343] on div "}); 455 456 457 458 459 460 461 462 463 464 465 466 467 468 469 470 471 472 473…" at bounding box center [497, 355] width 383 height 442
type textarea "// Initialize Vimeo Background Video document.addEventListener('DOMContentLoade…"
drag, startPoint x: 649, startPoint y: 351, endPoint x: 699, endPoint y: 363, distance: 51.5
click at [649, 351] on button "Debug" at bounding box center [644, 353] width 61 height 21
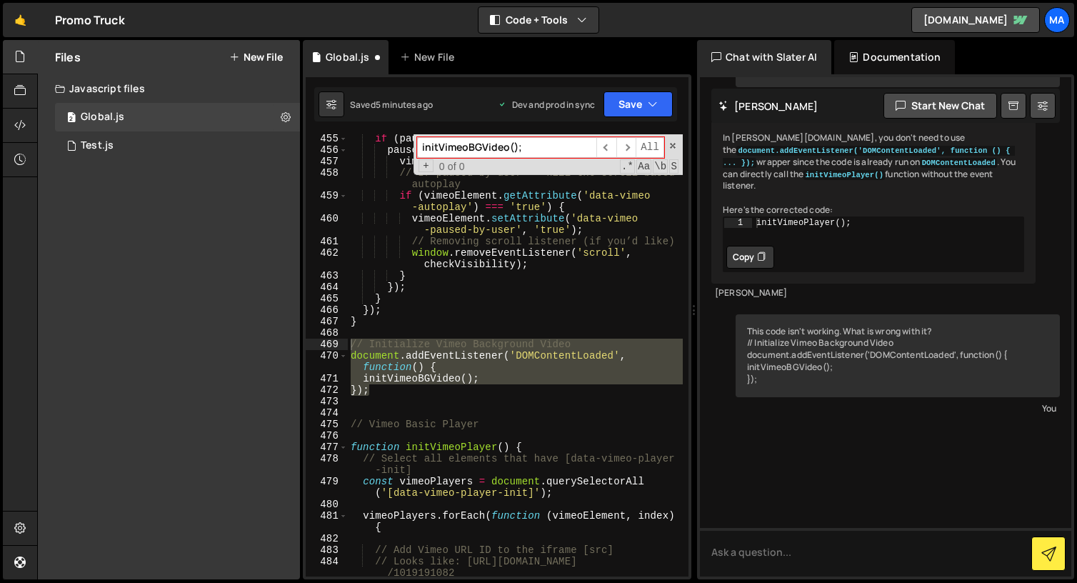
scroll to position [15358, 0]
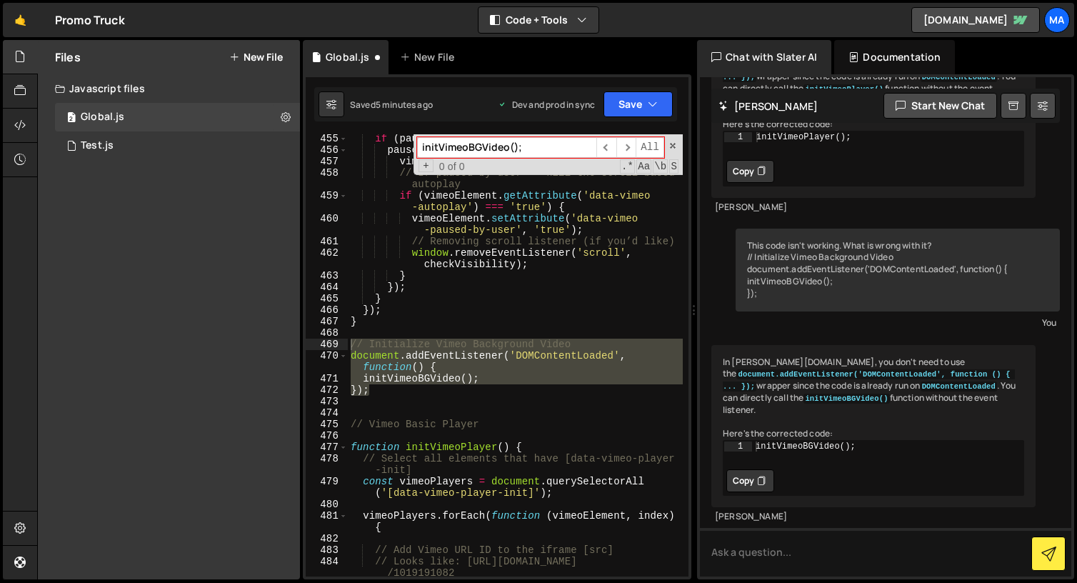
type textarea "initVimeoBGVideo();"
drag, startPoint x: 872, startPoint y: 444, endPoint x: 740, endPoint y: 443, distance: 132.2
click at [740, 444] on div "initVimeoBGVideo(); 1 initVimeoBGVideo ( ) ; הההההההההההההההההההההההההההההההההה…" at bounding box center [874, 454] width 300 height 26
click at [425, 394] on div "if ( pauseBtn ) { pauseBtn . addEventListener ( 'click' , function ( ) { vimeoP…" at bounding box center [515, 355] width 335 height 442
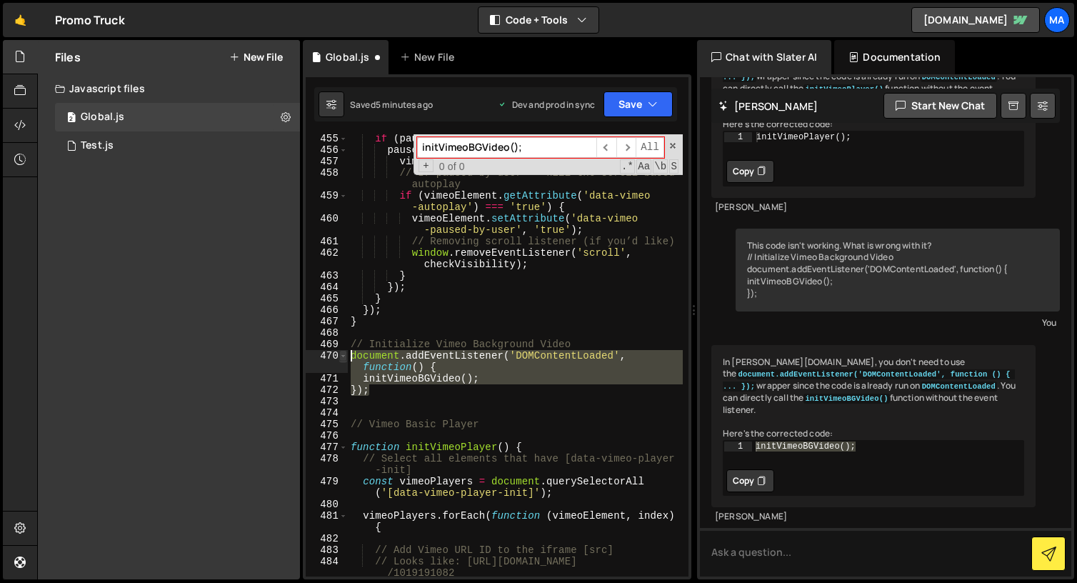
drag, startPoint x: 397, startPoint y: 390, endPoint x: 346, endPoint y: 359, distance: 60.3
click at [346, 359] on div "}); 455 456 457 458 459 460 461 462 463 464 465 466 467 468 469 470 471 472 473…" at bounding box center [497, 355] width 383 height 442
paste textarea
type textarea "initVimeoBGVideo();"
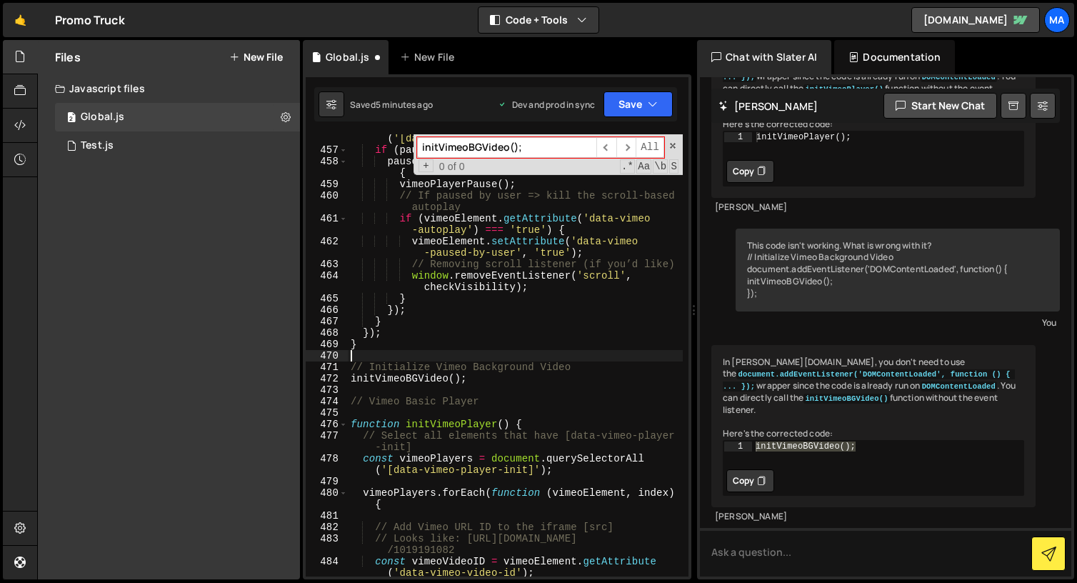
scroll to position [0, 0]
click at [661, 106] on button "Save" at bounding box center [638, 104] width 69 height 26
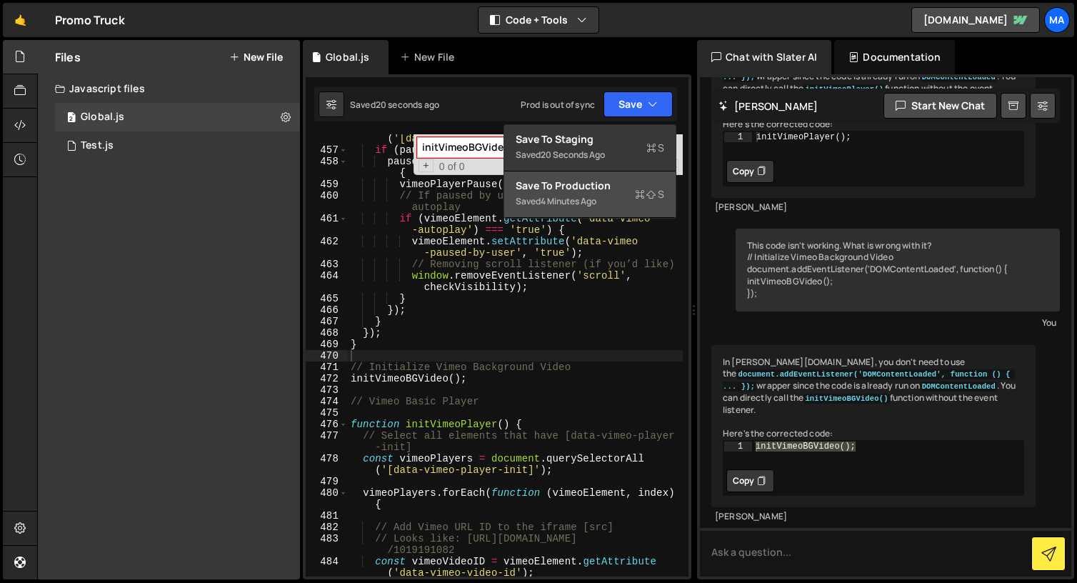
click at [625, 191] on div "Save to Production S" at bounding box center [590, 186] width 149 height 14
